Goal: Task Accomplishment & Management: Manage account settings

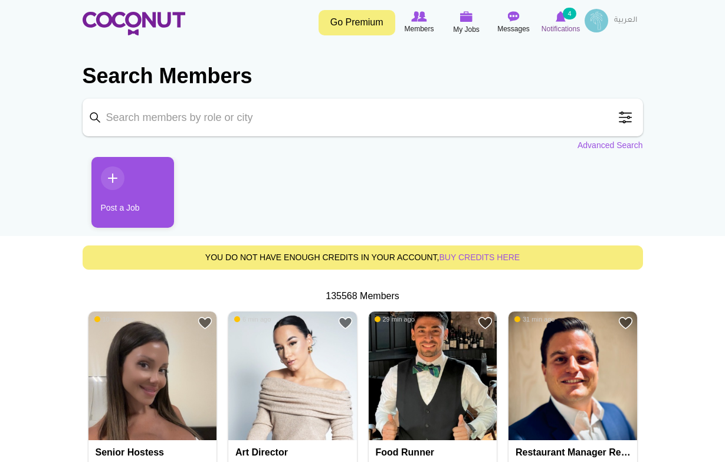
click at [563, 17] on small "4" at bounding box center [569, 14] width 13 height 12
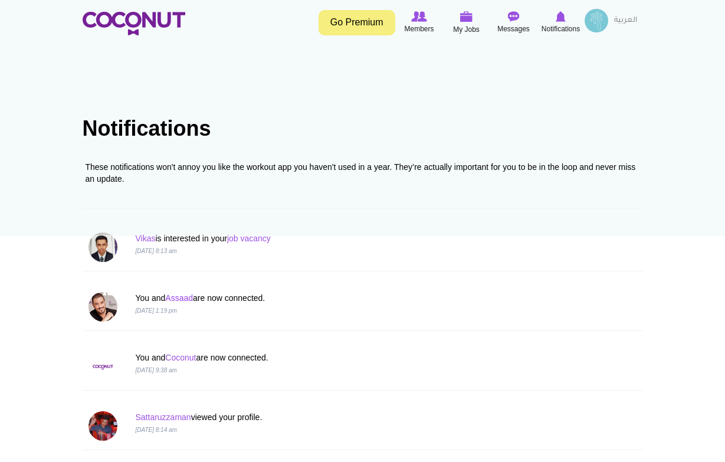
click at [190, 298] on link "Assaad" at bounding box center [179, 297] width 28 height 9
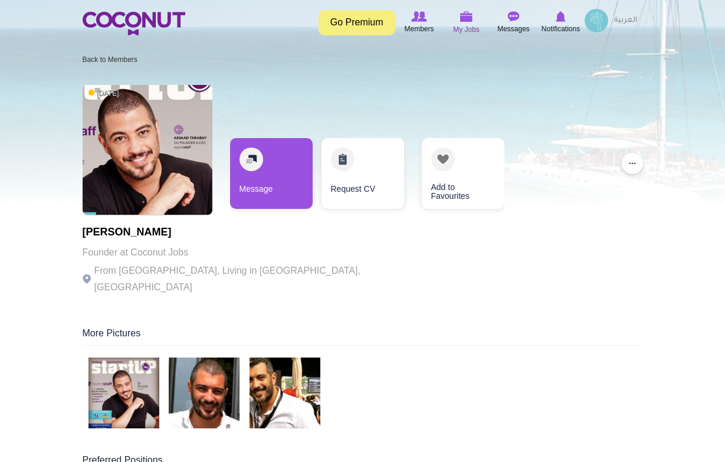
click at [456, 28] on span "My Jobs" at bounding box center [466, 30] width 27 height 12
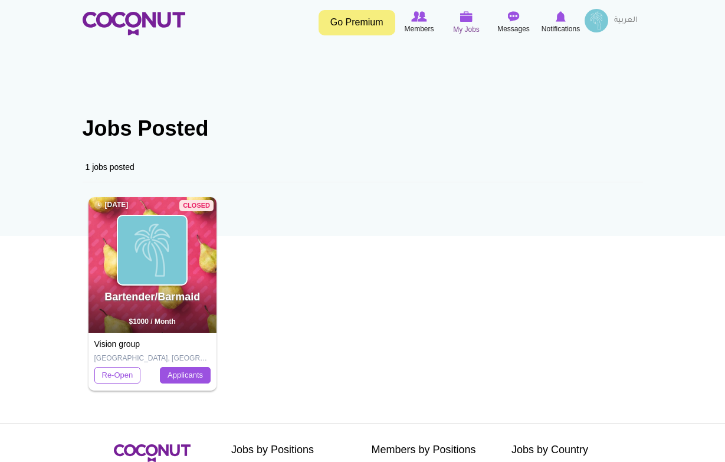
click at [468, 21] on img at bounding box center [466, 16] width 13 height 11
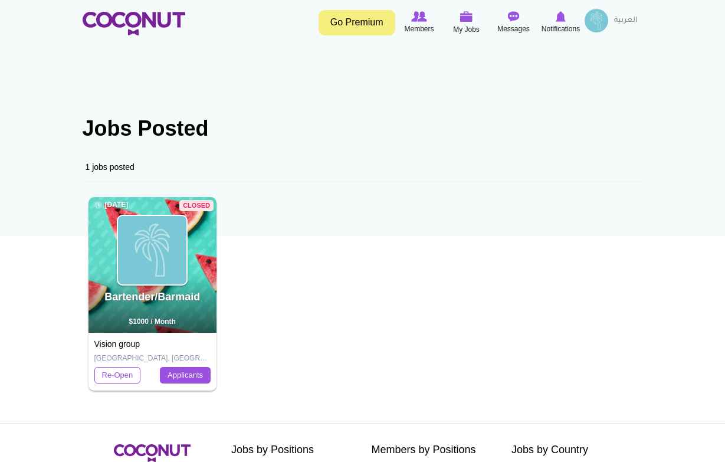
click at [587, 21] on img at bounding box center [596, 21] width 24 height 24
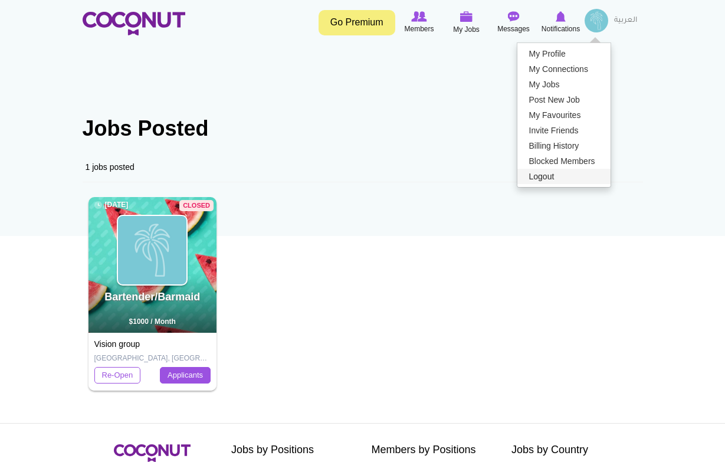
click at [527, 180] on link "Logout" at bounding box center [563, 176] width 93 height 15
